Goal: Download file/media

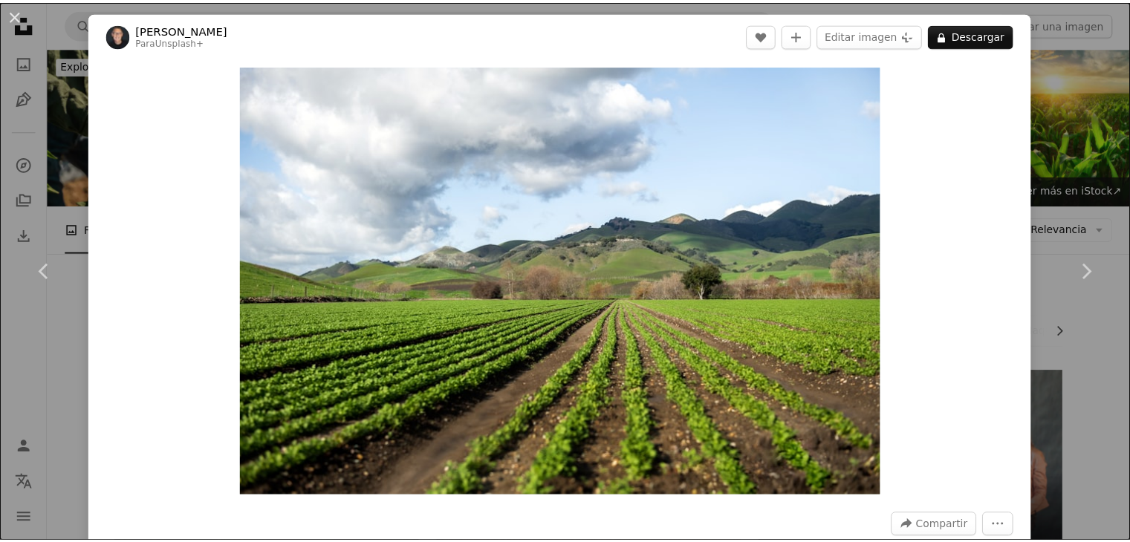
scroll to position [446, 0]
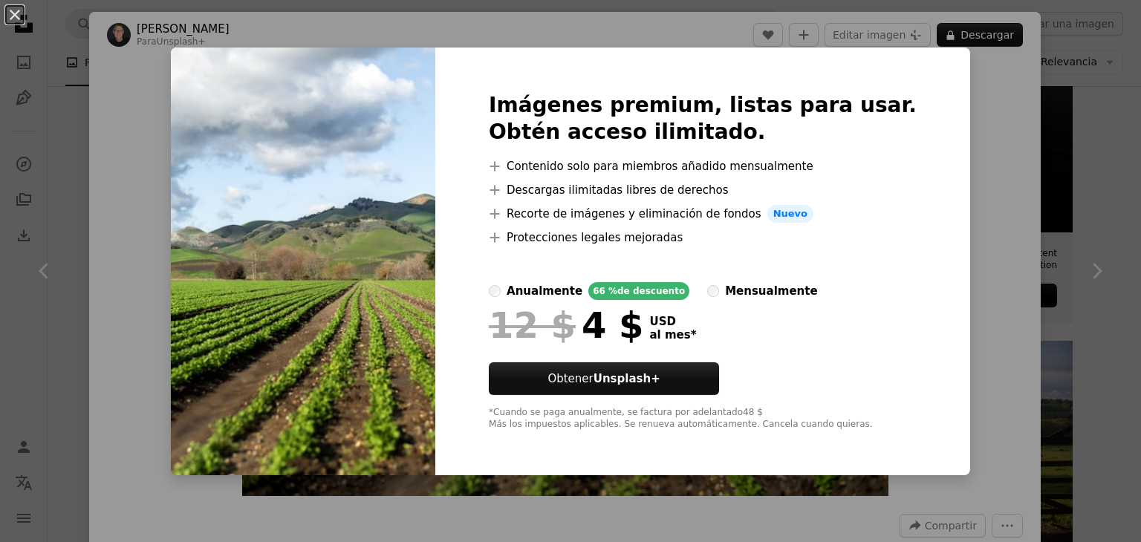
click at [1009, 115] on div "An X shape Imágenes premium, listas para usar. Obtén acceso ilimitado. A plus s…" at bounding box center [570, 271] width 1141 height 542
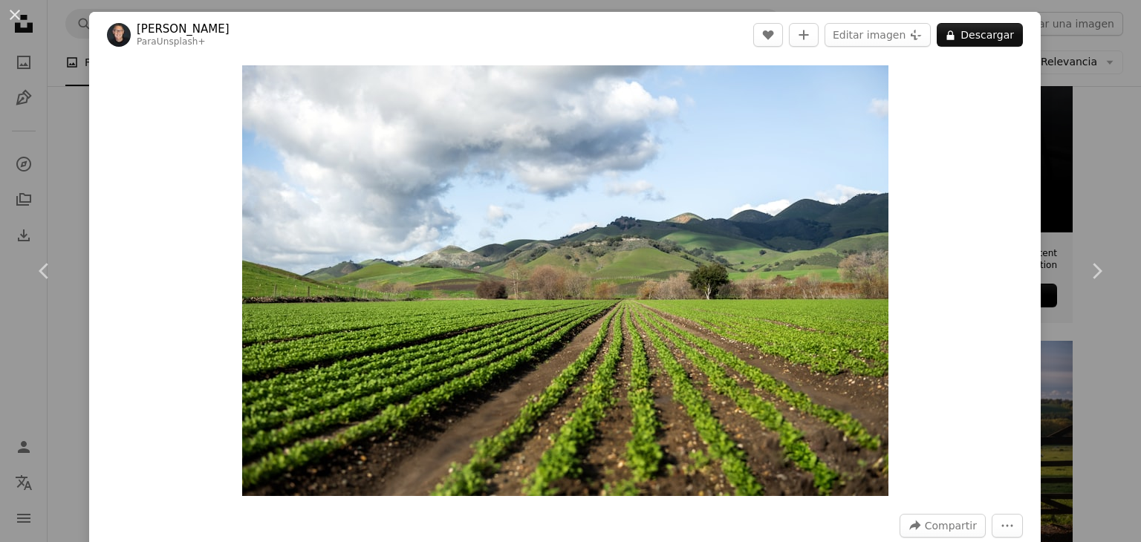
click at [1052, 90] on div "An X shape Chevron left Chevron right [PERSON_NAME] Para Unsplash+ A heart A pl…" at bounding box center [570, 271] width 1141 height 542
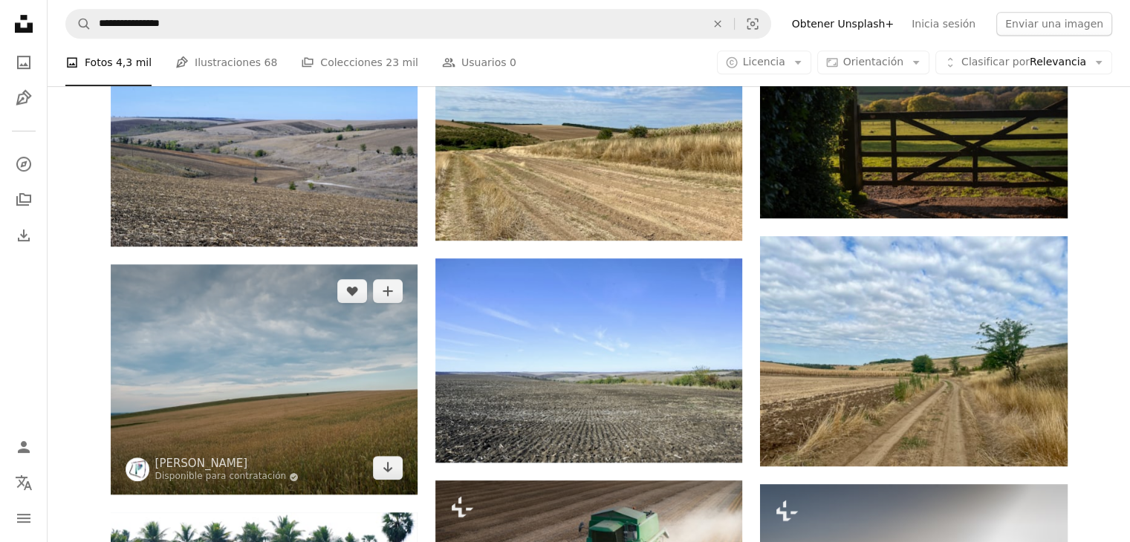
scroll to position [817, 0]
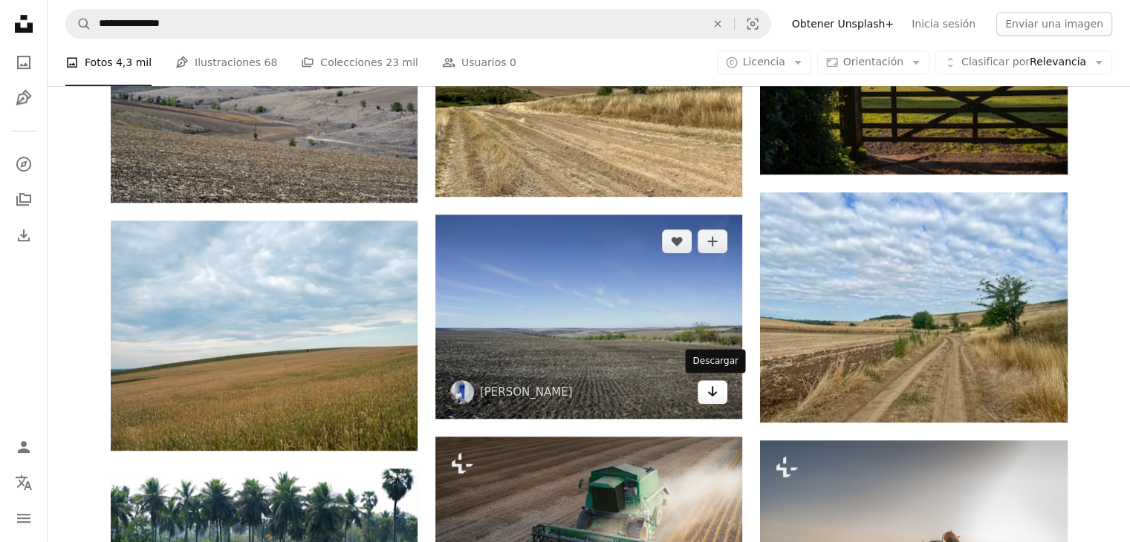
click at [709, 392] on icon "Descargar" at bounding box center [713, 391] width 10 height 10
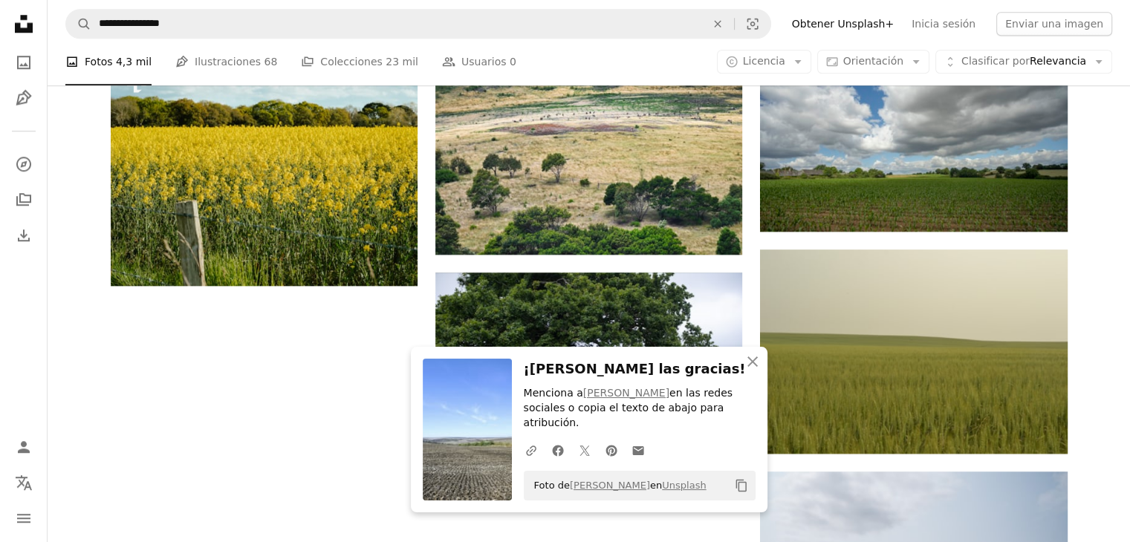
scroll to position [1560, 0]
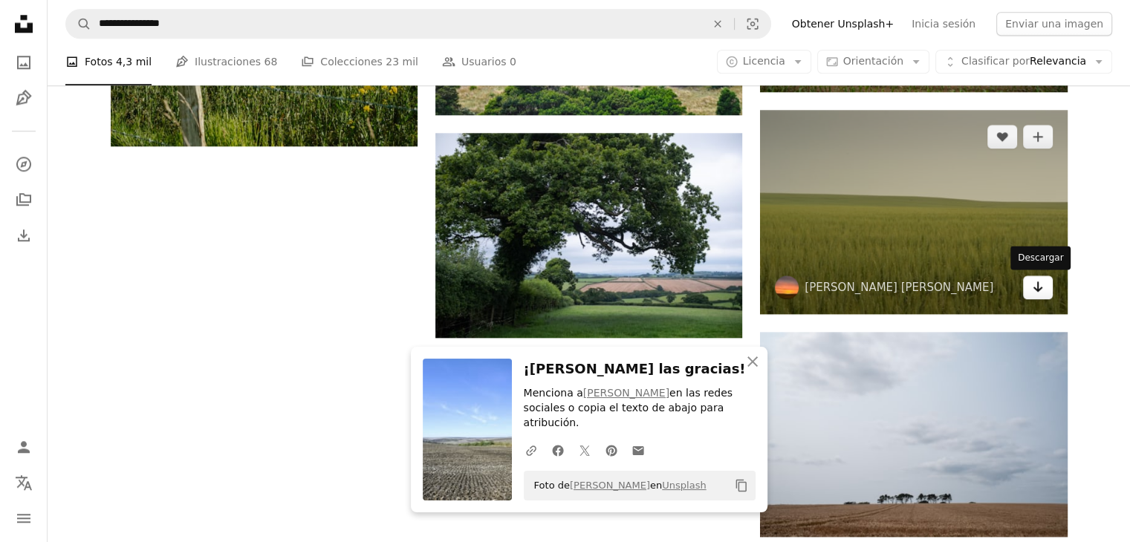
click at [1042, 290] on icon "Arrow pointing down" at bounding box center [1038, 287] width 12 height 18
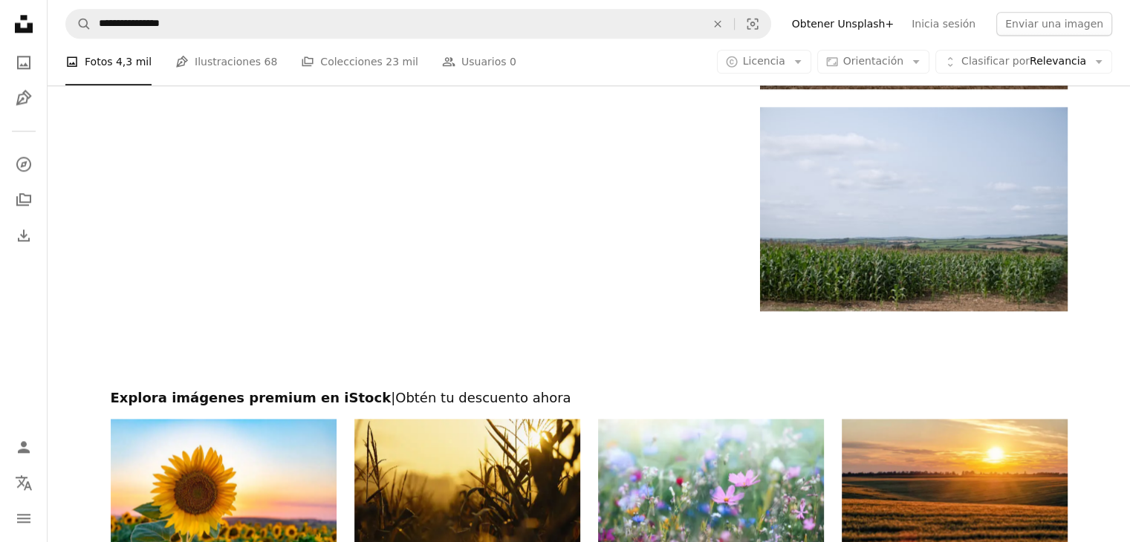
scroll to position [2006, 0]
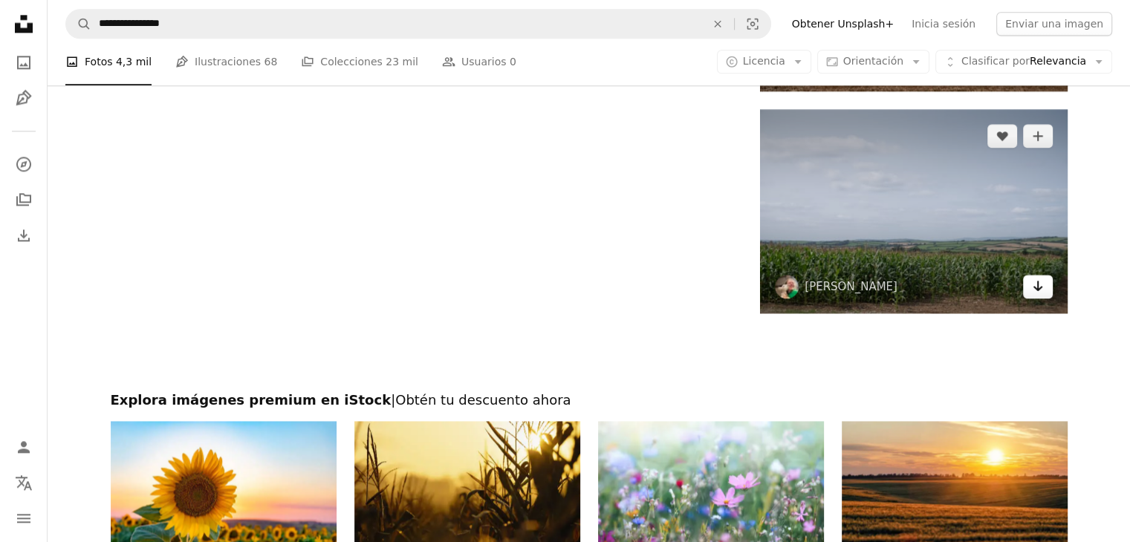
click at [1028, 288] on link "Arrow pointing down" at bounding box center [1038, 287] width 30 height 24
